Goal: Information Seeking & Learning: Understand process/instructions

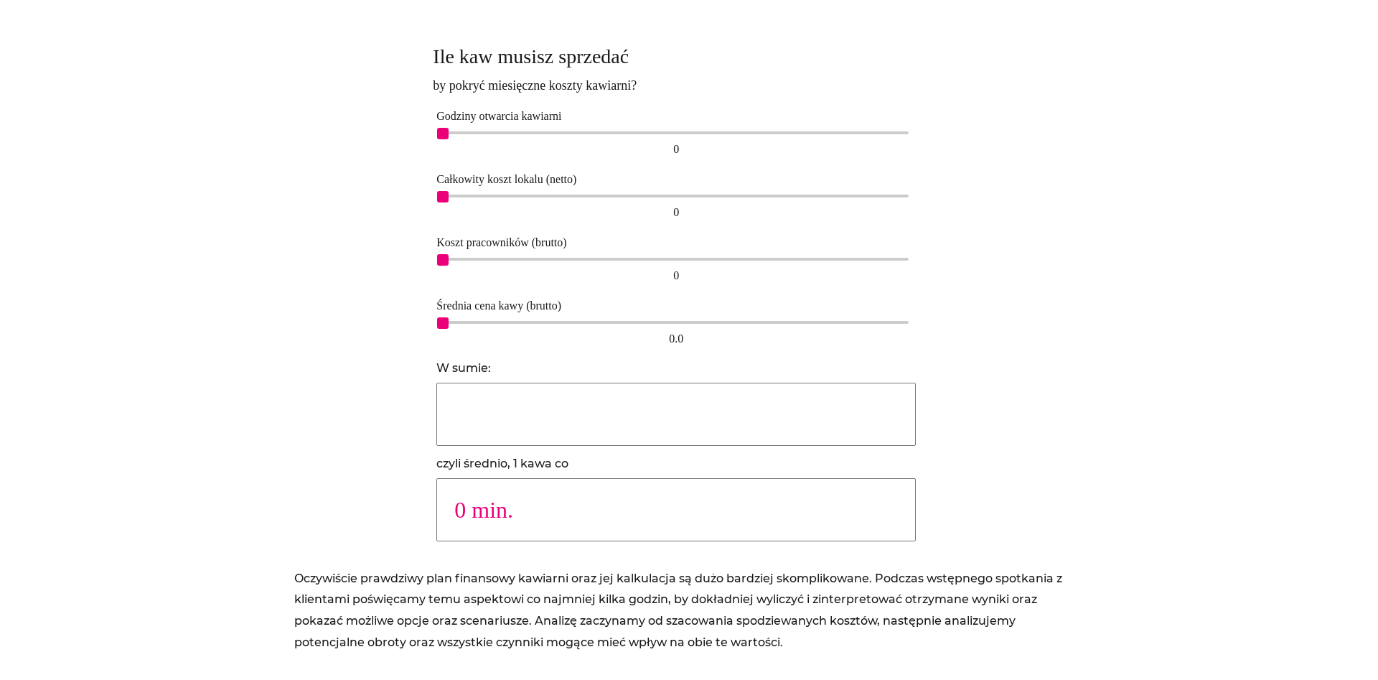
scroll to position [879, 0]
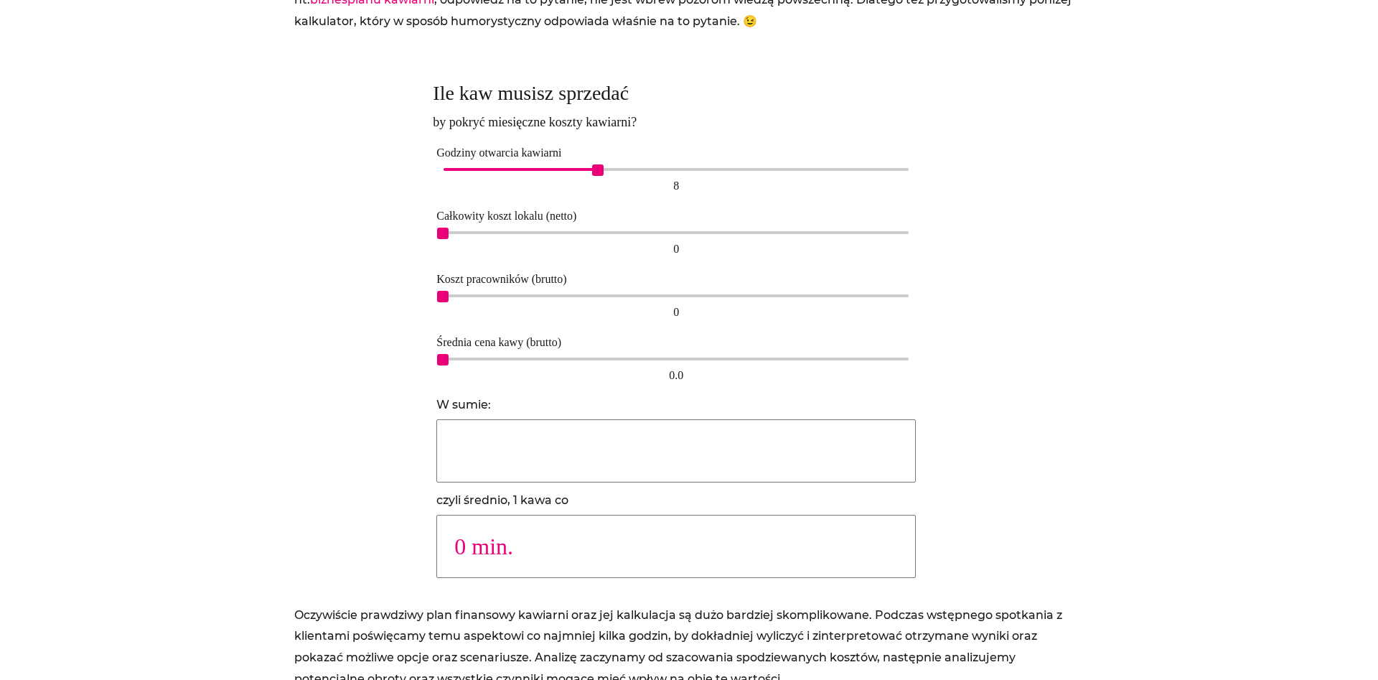
drag, startPoint x: 440, startPoint y: 171, endPoint x: 598, endPoint y: 178, distance: 158.1
click at [598, 178] on div "8 8" at bounding box center [677, 180] width 480 height 33
drag, startPoint x: 440, startPoint y: 230, endPoint x: 612, endPoint y: 250, distance: 173.5
click at [612, 250] on div "5,500 5,500" at bounding box center [677, 244] width 480 height 33
drag, startPoint x: 445, startPoint y: 299, endPoint x: 634, endPoint y: 311, distance: 189.2
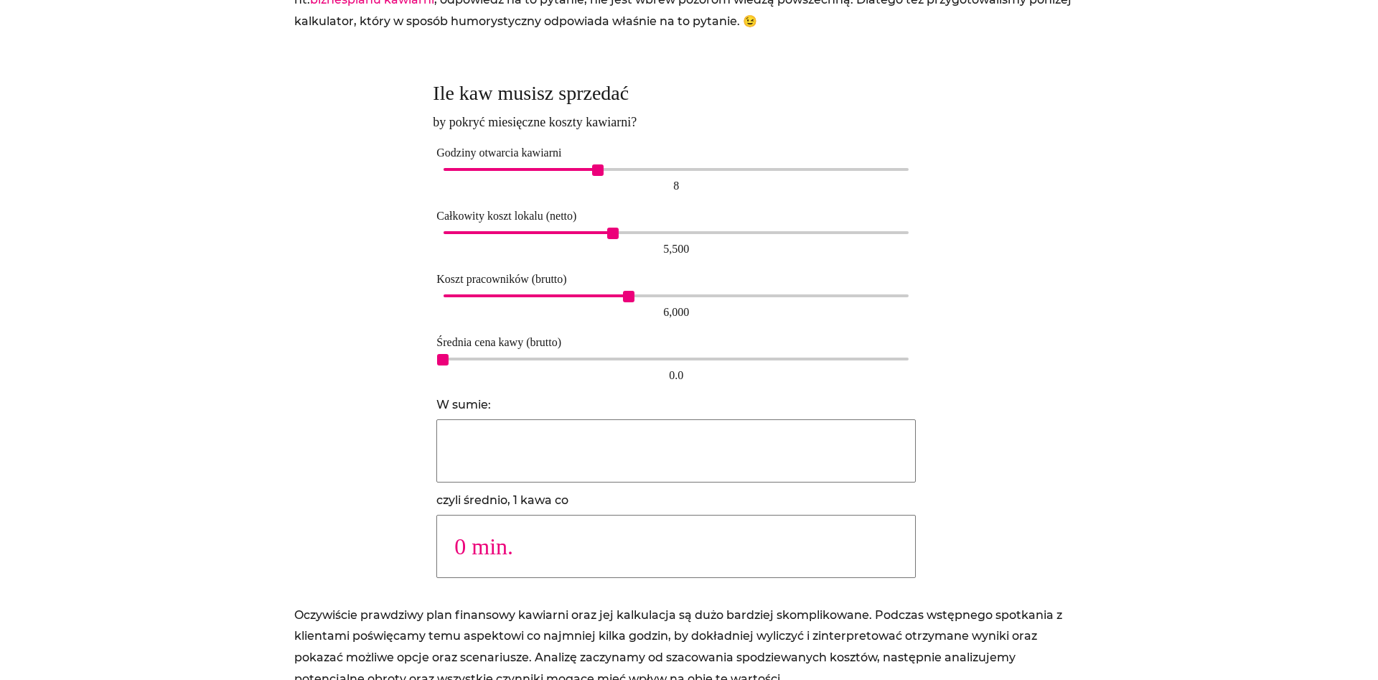
click at [634, 311] on div "6,000 6,000" at bounding box center [677, 307] width 480 height 33
type input "28049"
type input "1 min."
type input "9426"
type input "2 min."
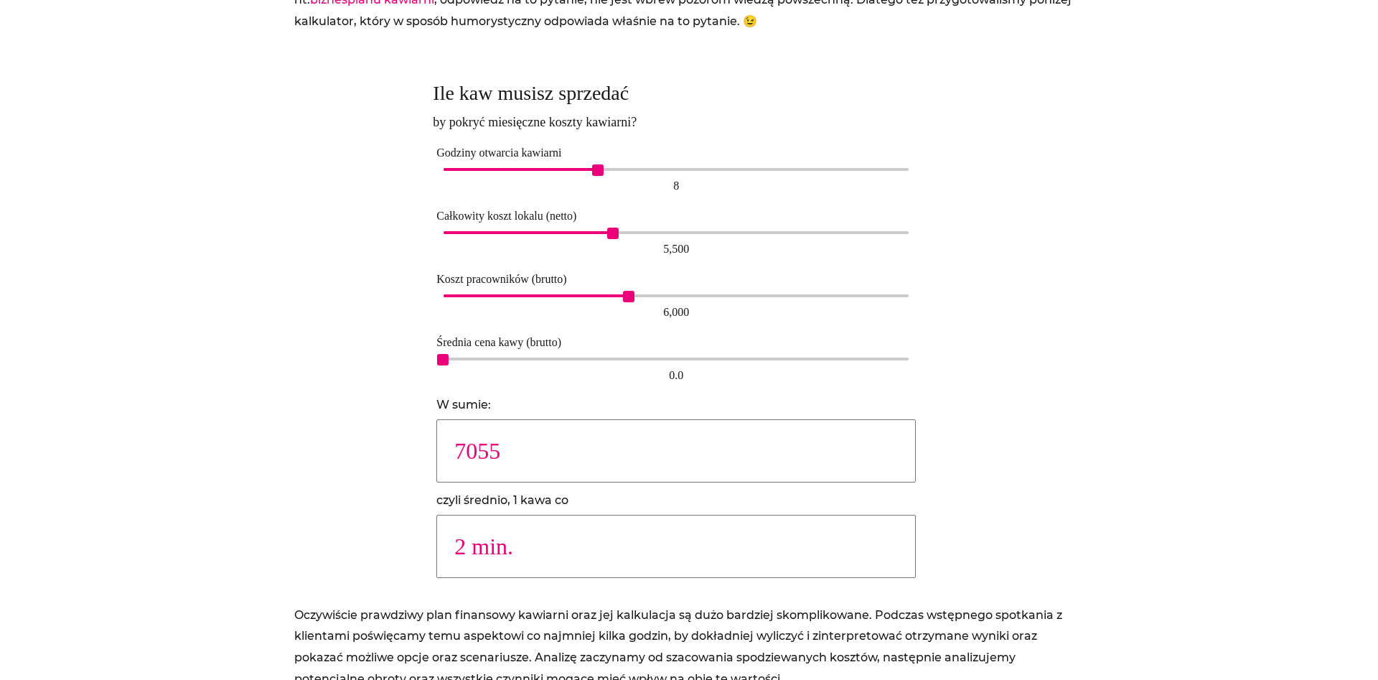
type input "5665"
type input "3 min."
type input "4035"
type input "4 min."
type input "3142"
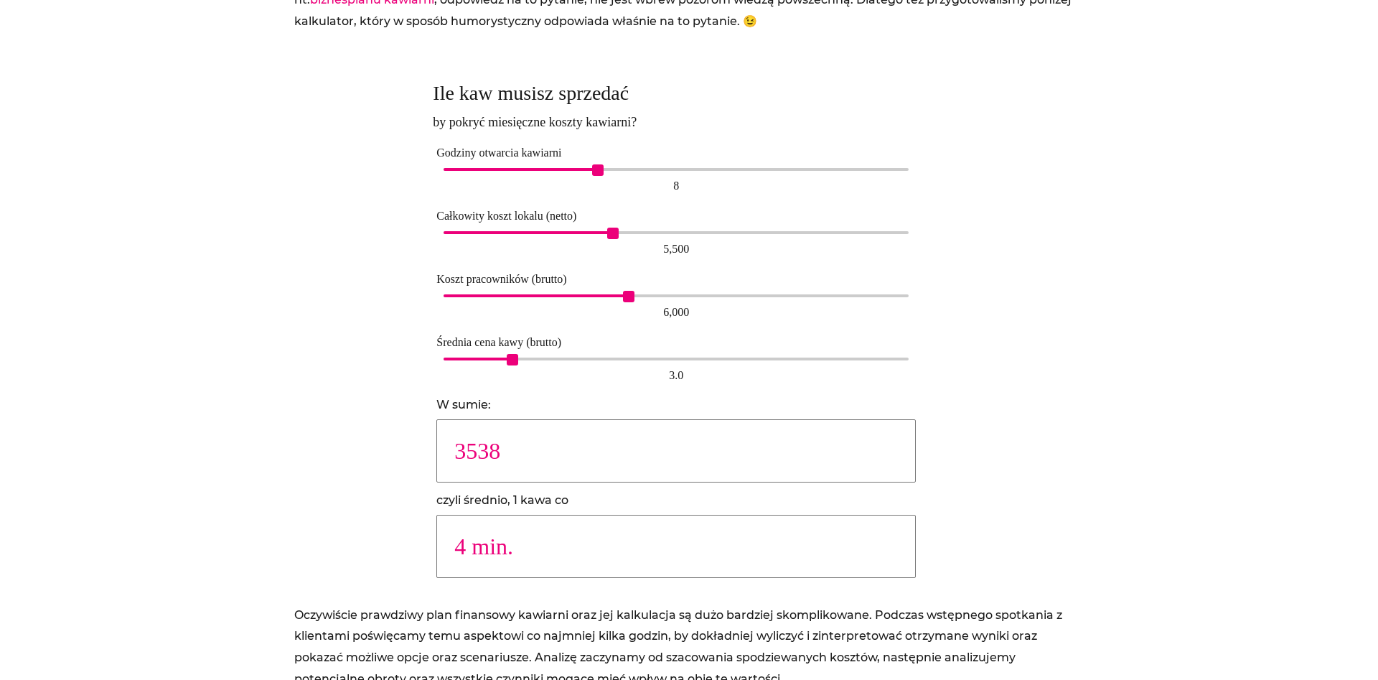
type input "5 min."
type input "2178"
type input "7 min."
type input "1885"
type input "8 min."
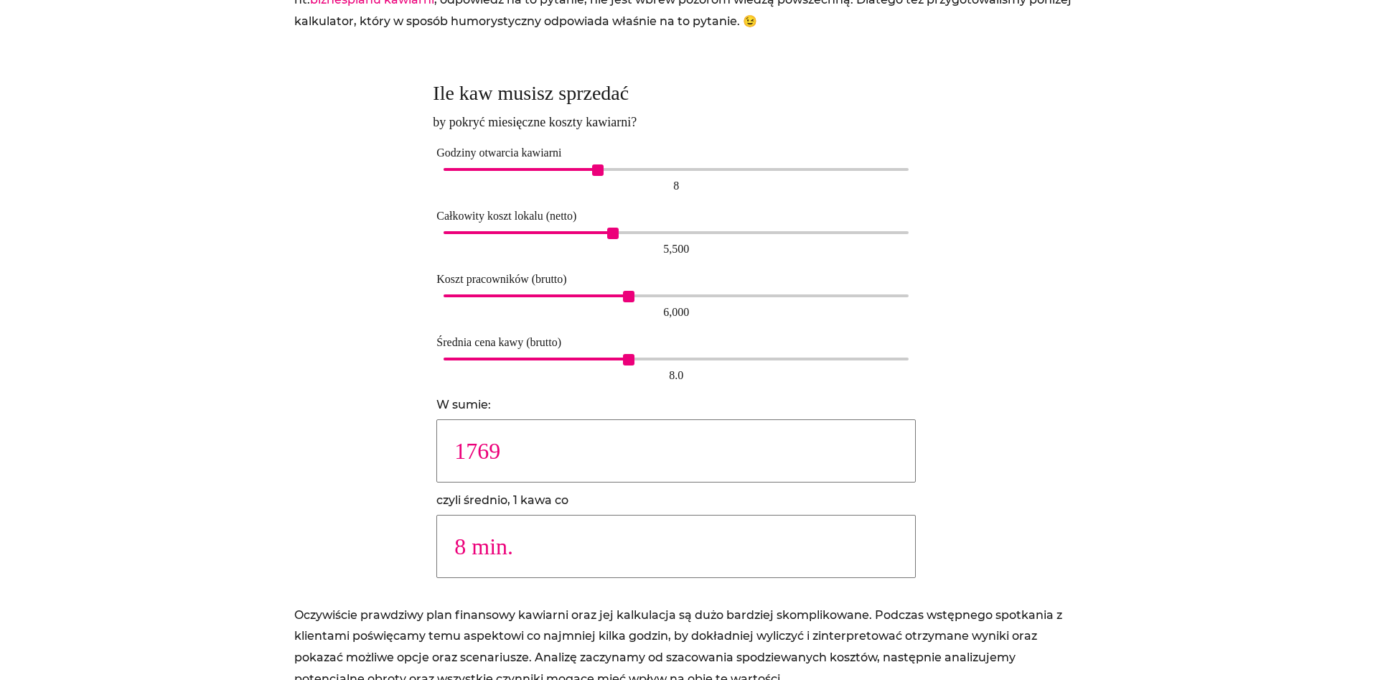
type input "1664"
type input "9 min."
type input "1490"
type input "10 min."
type input "1347"
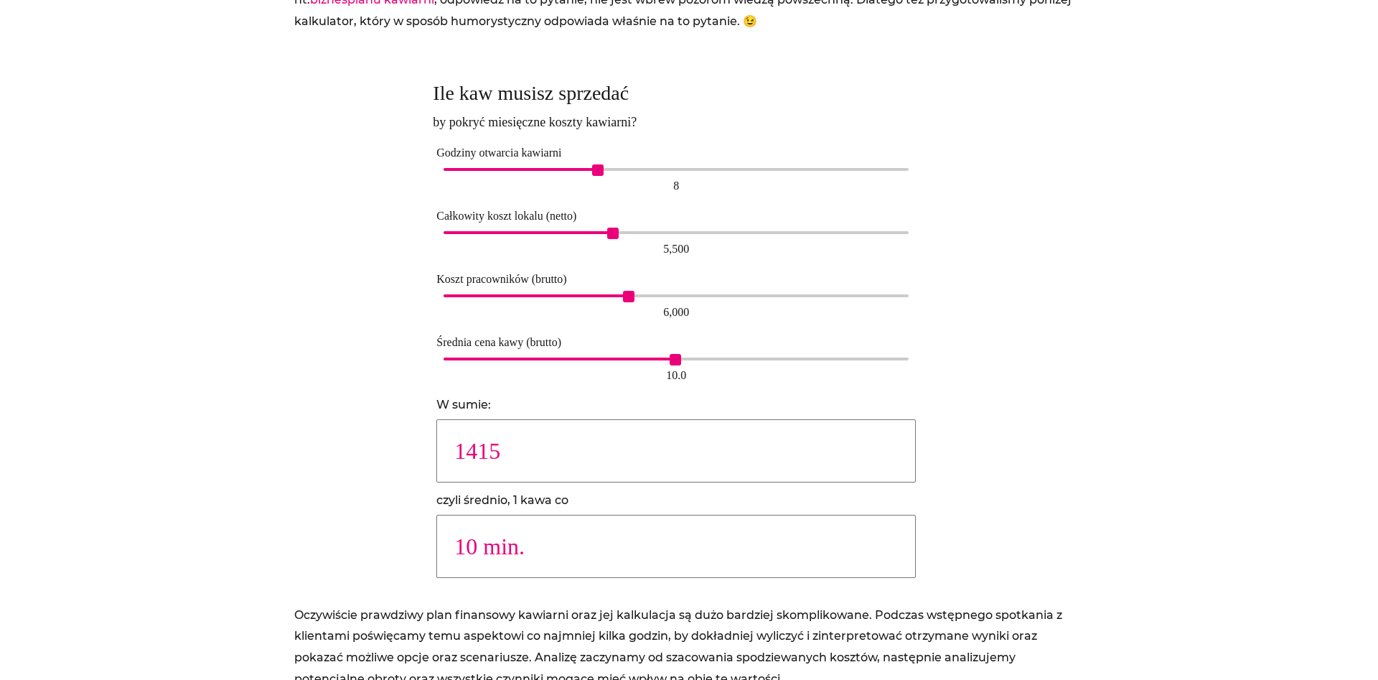
type input "11 min."
type input "1230"
type input "12 min."
type input "1132"
type input "13 min."
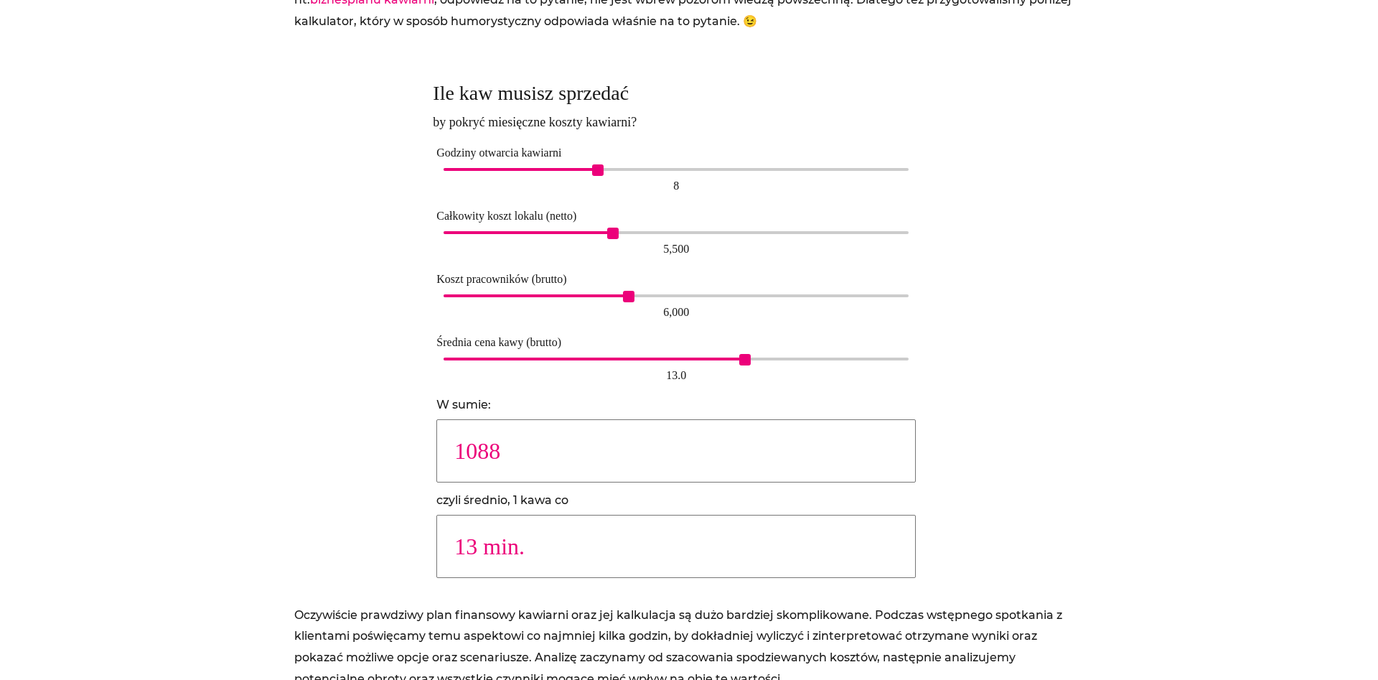
type input "1047"
type input "14 min."
type input "1088"
type input "13 min."
type input "1178"
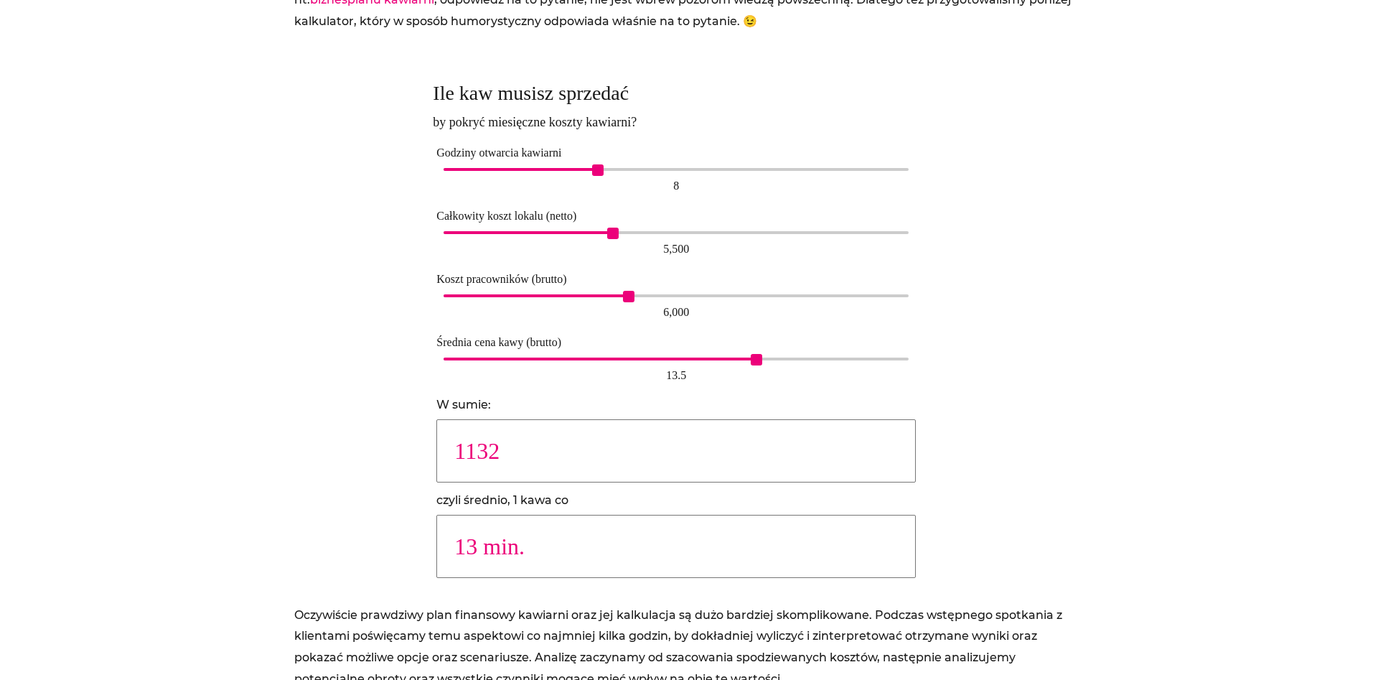
type input "12 min."
type input "1286"
type input "11 min."
type input "1415"
type input "10 min."
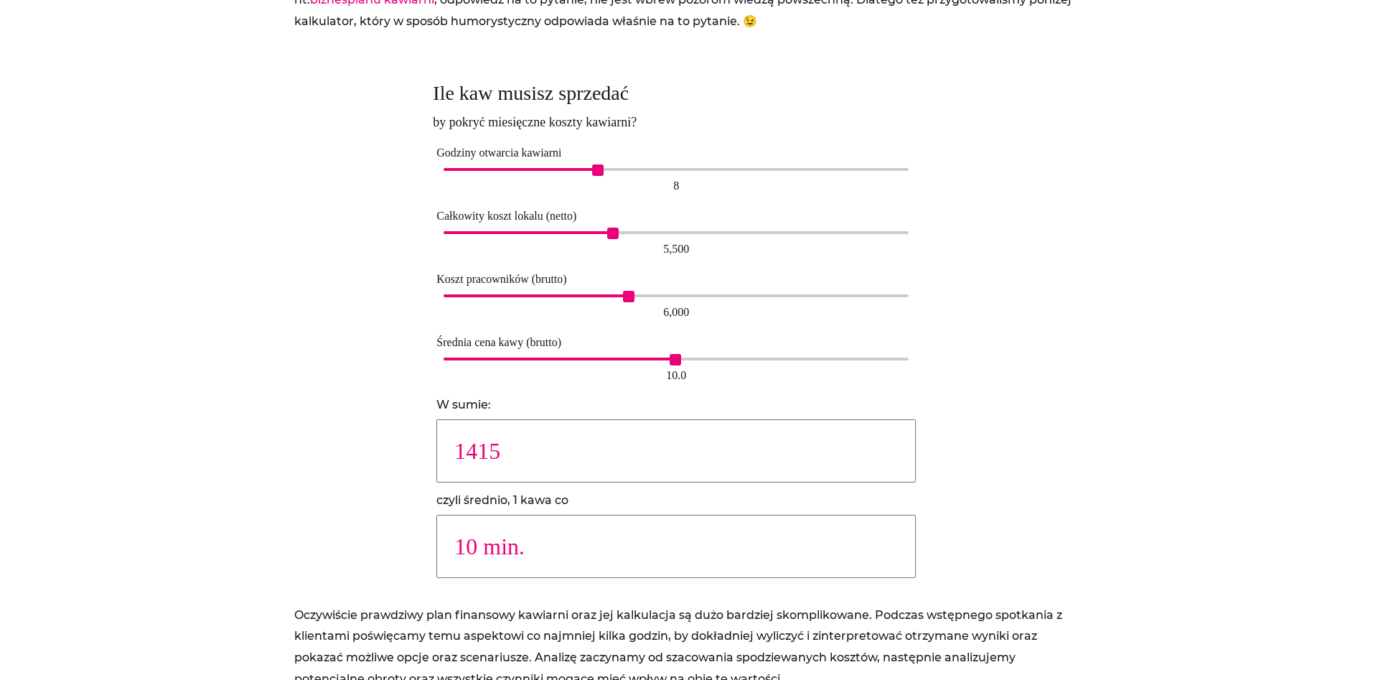
drag, startPoint x: 447, startPoint y: 363, endPoint x: 685, endPoint y: 369, distance: 237.7
click at [685, 369] on div "10.0 10.0" at bounding box center [677, 370] width 480 height 33
click at [531, 498] on label "czyli średnio, 1 kawa co" at bounding box center [503, 500] width 132 height 14
click at [531, 515] on input "10 min." at bounding box center [677, 546] width 480 height 63
drag, startPoint x: 531, startPoint y: 498, endPoint x: 569, endPoint y: 495, distance: 38.1
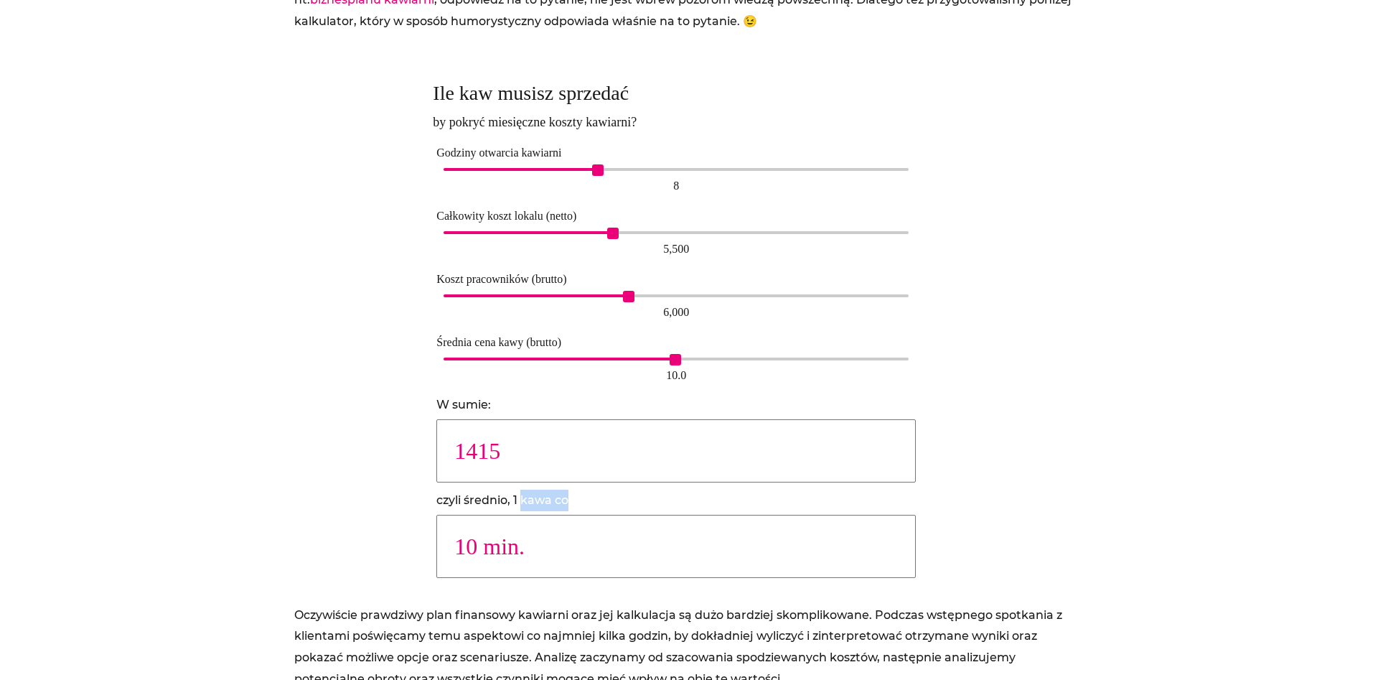
click at [569, 495] on label "czyli średnio, 1 kawa co" at bounding box center [503, 500] width 132 height 14
type input "1571"
type input "9 min."
drag, startPoint x: 676, startPoint y: 355, endPoint x: 655, endPoint y: 359, distance: 21.8
click at [655, 359] on span "9.0" at bounding box center [651, 359] width 11 height 11
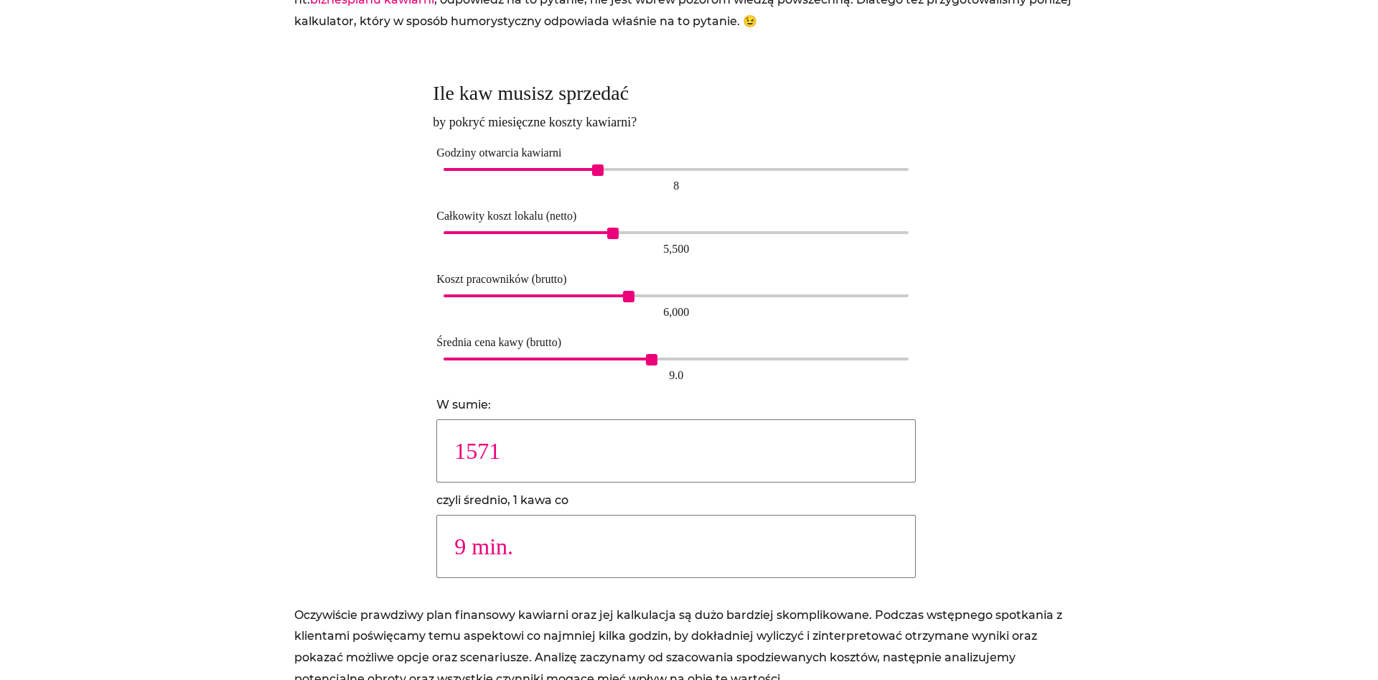
type input "1490"
type input "10 min."
type input "1415"
drag, startPoint x: 655, startPoint y: 359, endPoint x: 675, endPoint y: 355, distance: 20.6
click at [675, 355] on span "10.0" at bounding box center [675, 359] width 11 height 11
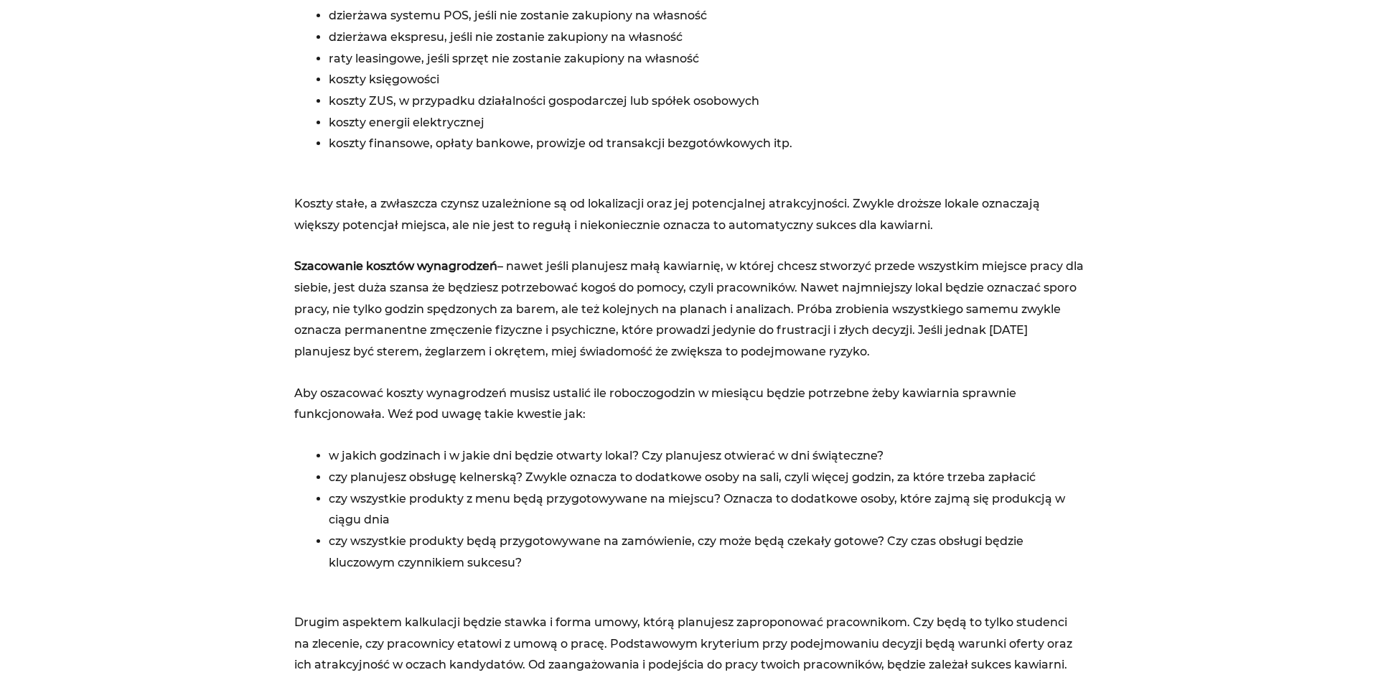
scroll to position [2117, 0]
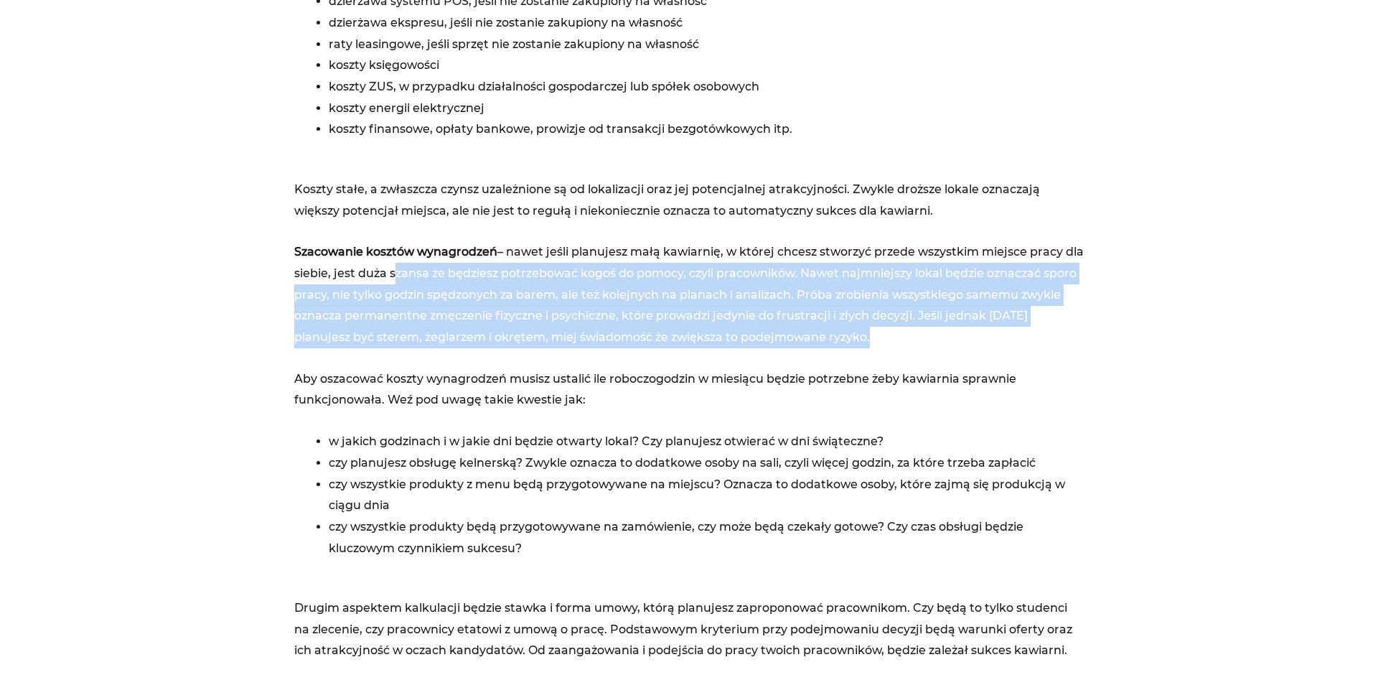
drag, startPoint x: 411, startPoint y: 283, endPoint x: 902, endPoint y: 332, distance: 494.3
click at [902, 332] on p "Szacowanie kosztów wynagrodzeń – nawet jeśli planujesz małą kawiarnię, w której…" at bounding box center [689, 294] width 790 height 107
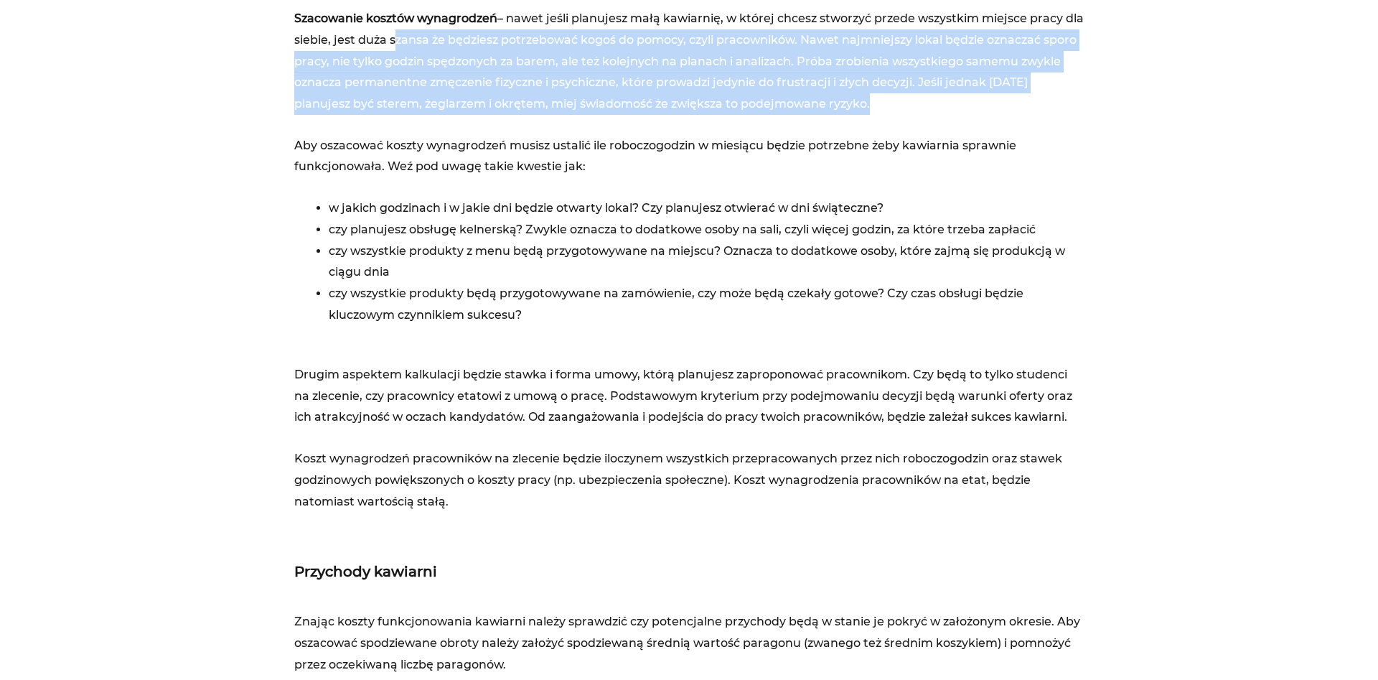
scroll to position [2337, 0]
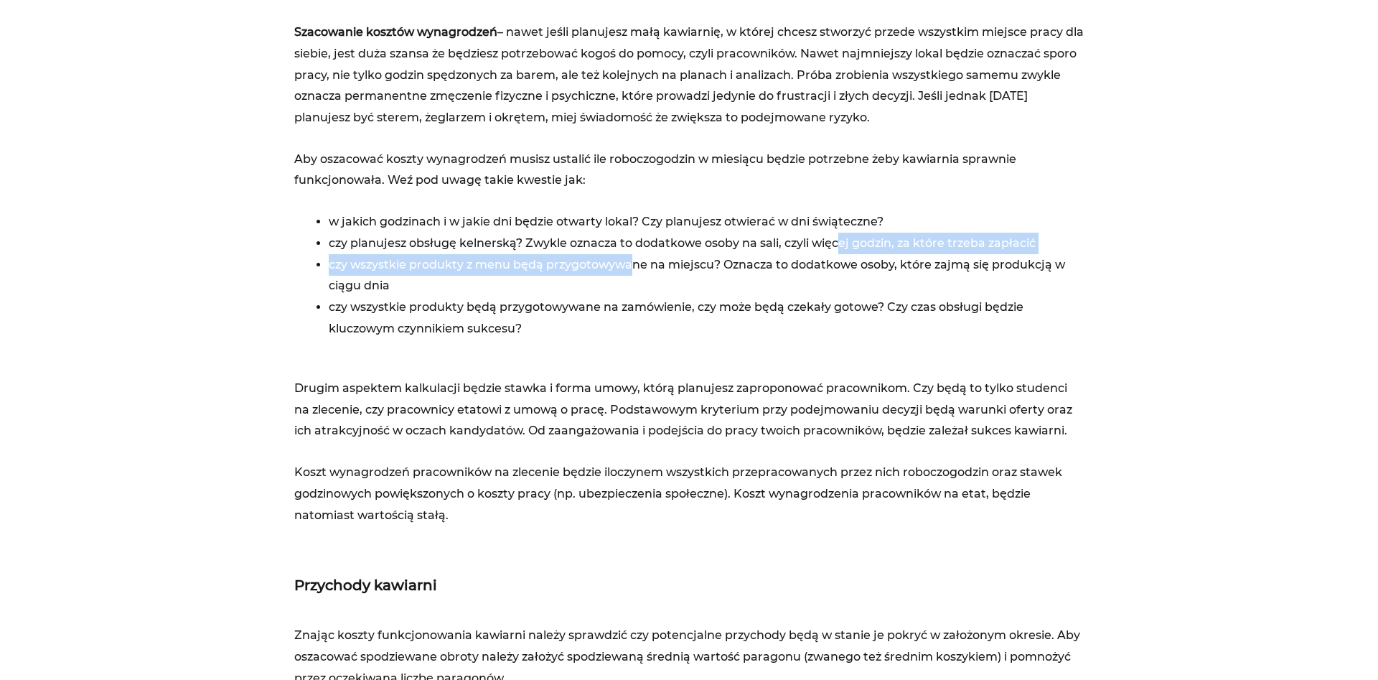
drag, startPoint x: 839, startPoint y: 250, endPoint x: 641, endPoint y: 271, distance: 198.6
click at [641, 271] on ul "w jakich godzinach i w jakie dni będzie otwarty lokal? Czy planujesz otwierać w…" at bounding box center [706, 275] width 755 height 128
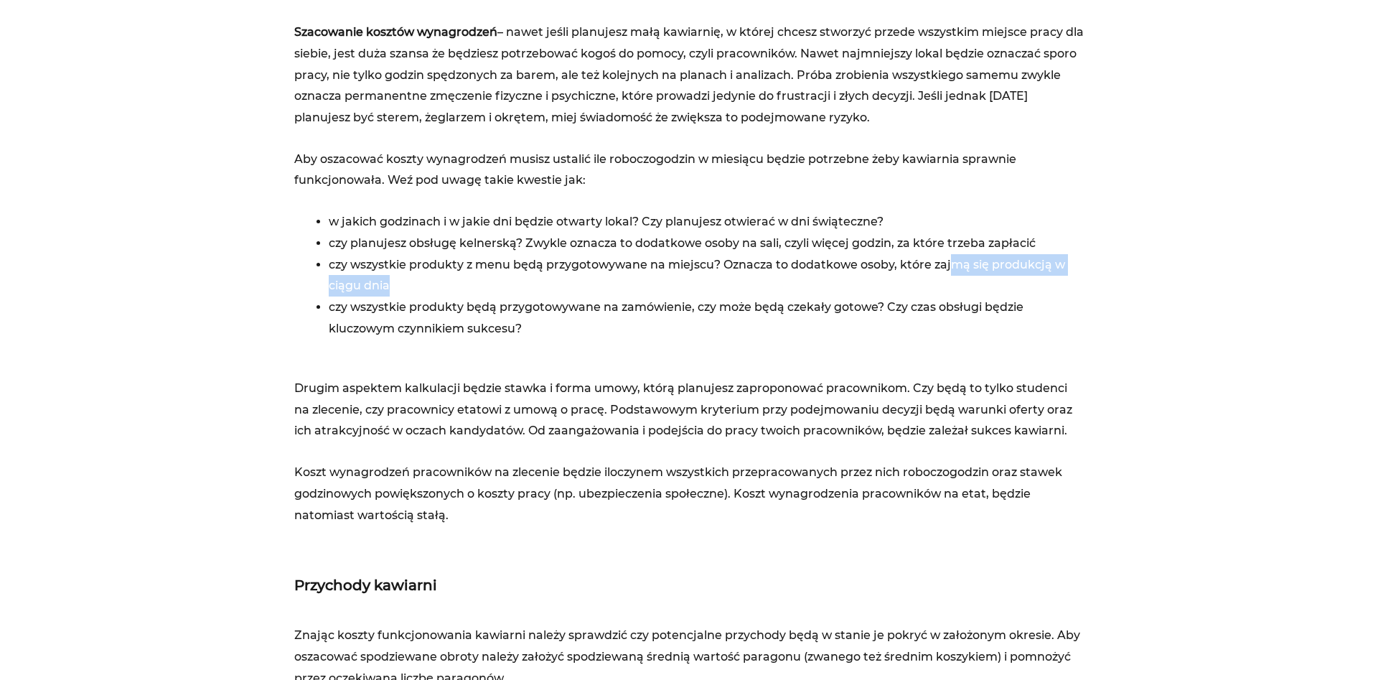
drag, startPoint x: 950, startPoint y: 268, endPoint x: 830, endPoint y: 287, distance: 121.5
click at [830, 287] on li "czy wszystkie produkty z menu będą przygotowywane na miejscu? Oznacza to dodatk…" at bounding box center [706, 275] width 755 height 42
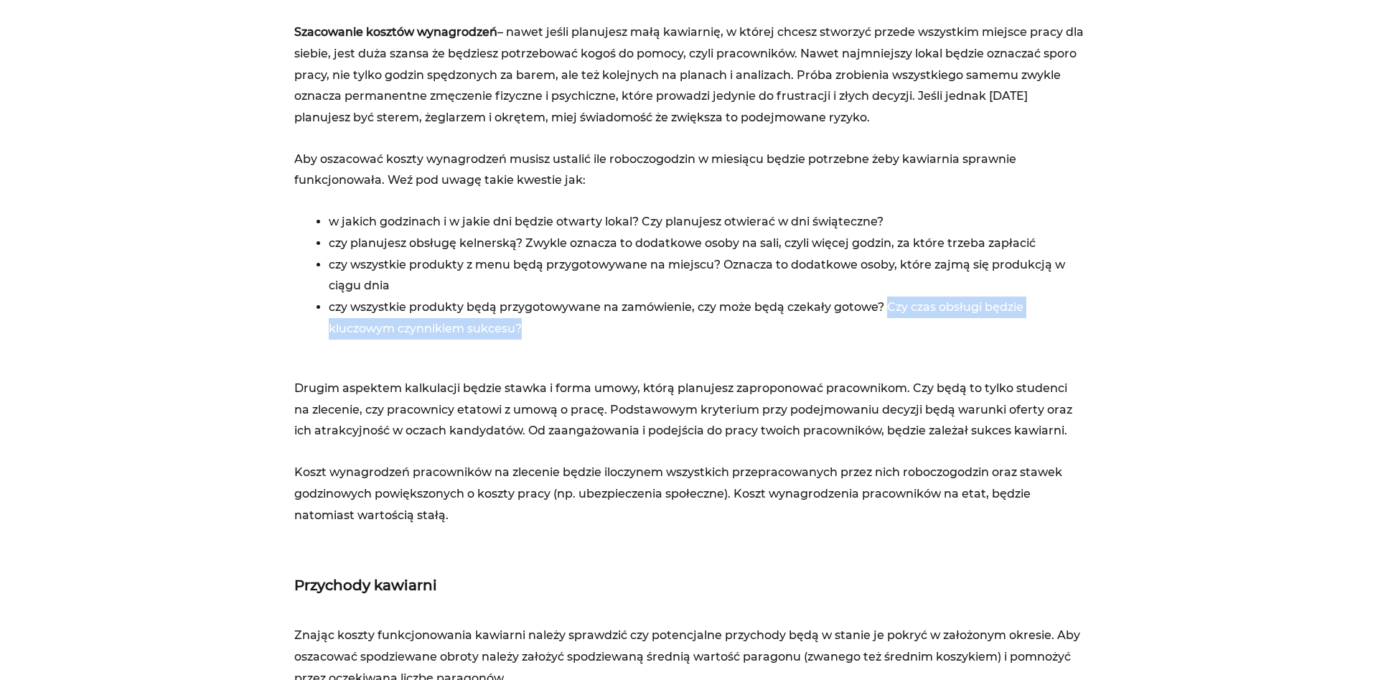
drag, startPoint x: 890, startPoint y: 312, endPoint x: 817, endPoint y: 335, distance: 76.1
click at [817, 335] on li "czy wszystkie produkty będą przygotowywane na zamówienie, czy może będą czekały…" at bounding box center [706, 318] width 755 height 42
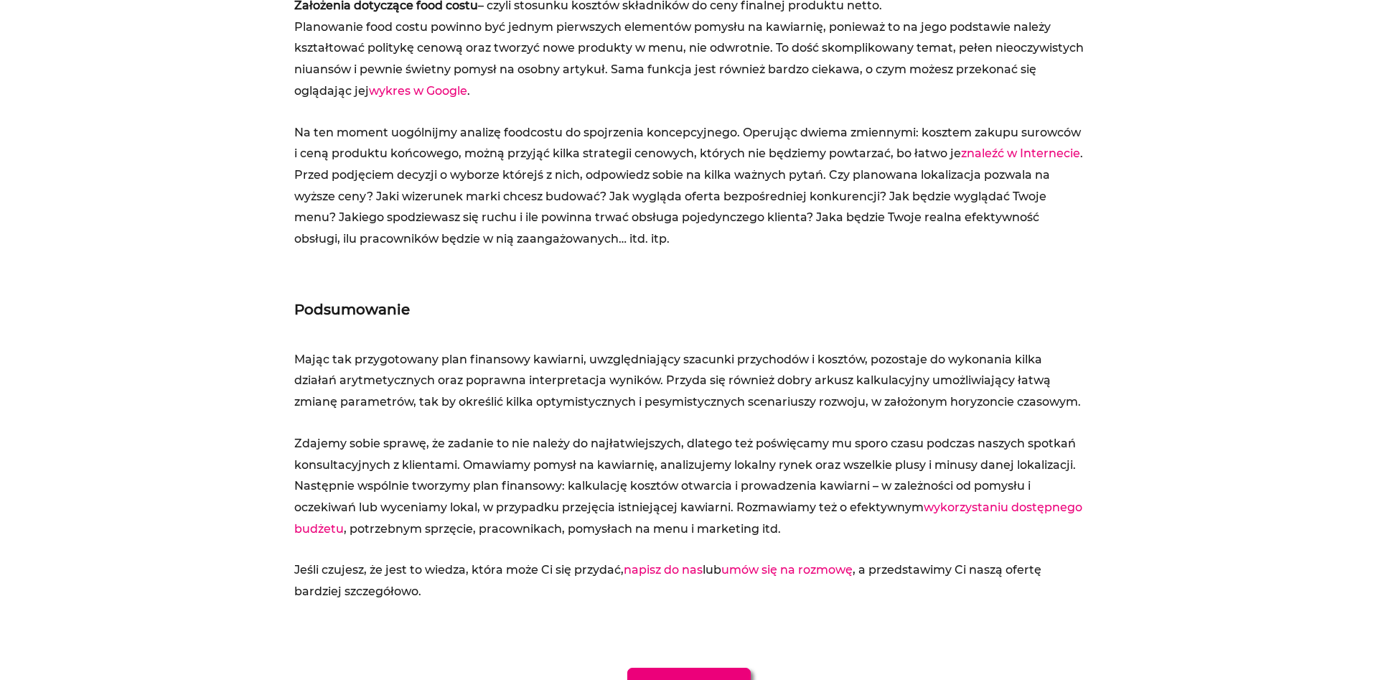
scroll to position [3509, 0]
